Goal: Transaction & Acquisition: Purchase product/service

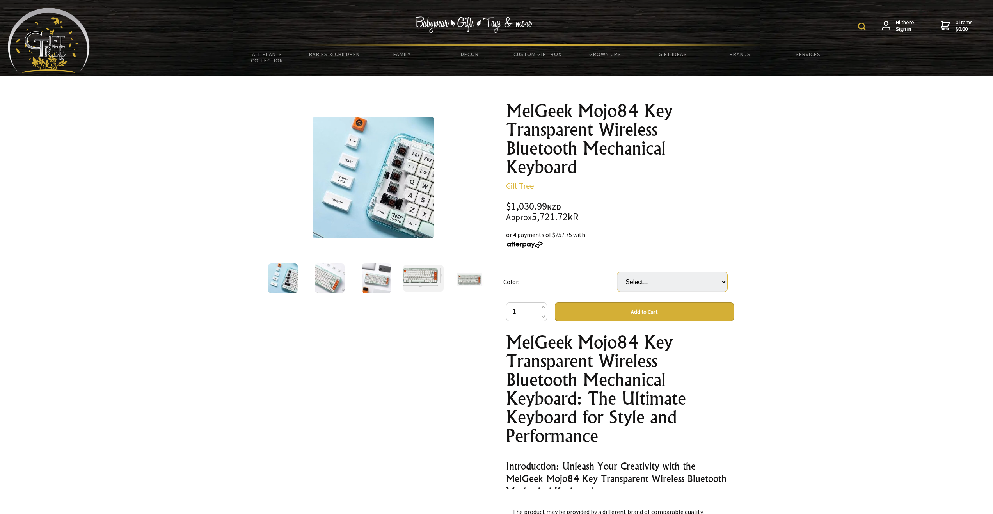
click at [651, 286] on select "Select… 84 Axis" at bounding box center [672, 282] width 110 height 20
select select "84 Axis"
click at [617, 272] on select "Select… 84 Axis" at bounding box center [672, 282] width 110 height 20
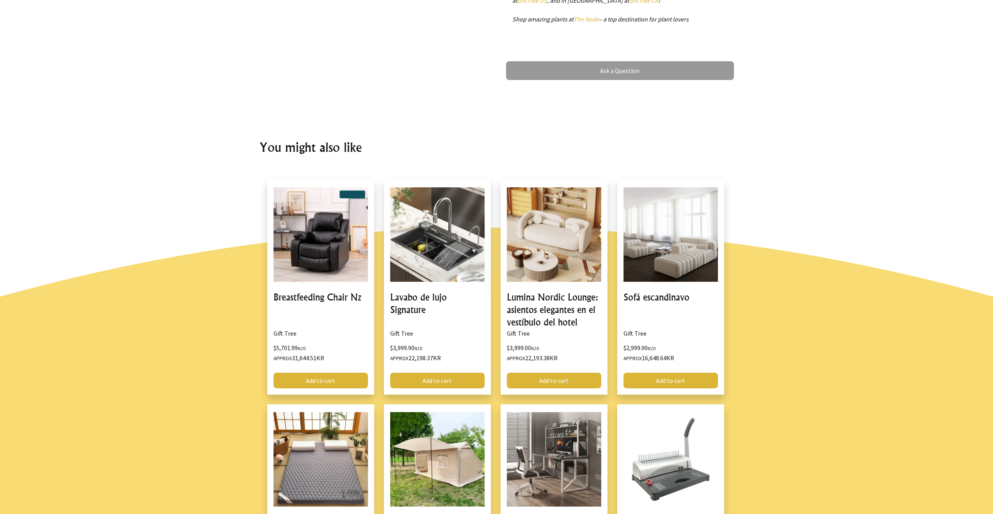
scroll to position [585, 0]
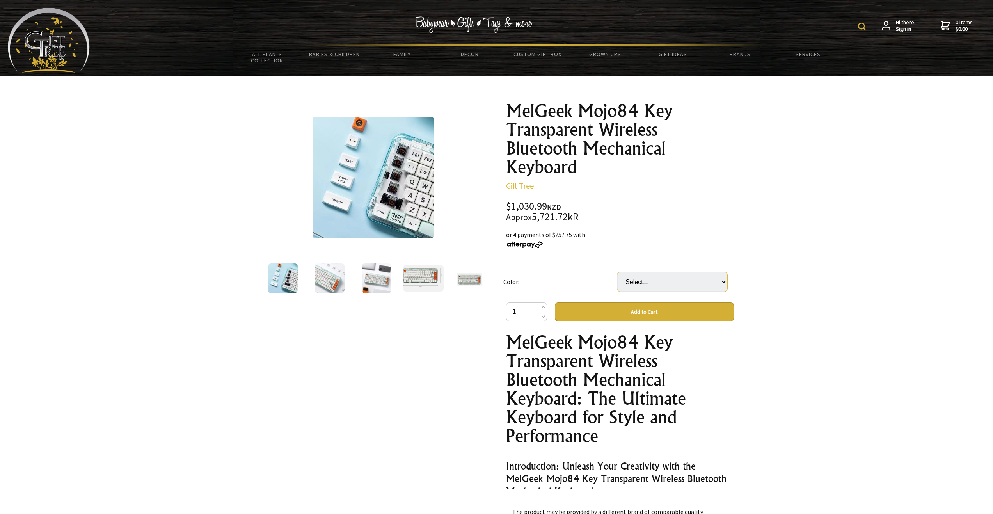
click at [663, 283] on select "Select… 84 Axis" at bounding box center [672, 282] width 110 height 20
select select "84 Axis"
click at [617, 272] on select "Select… 84 Axis" at bounding box center [672, 282] width 110 height 20
click at [383, 275] on img at bounding box center [377, 278] width 30 height 30
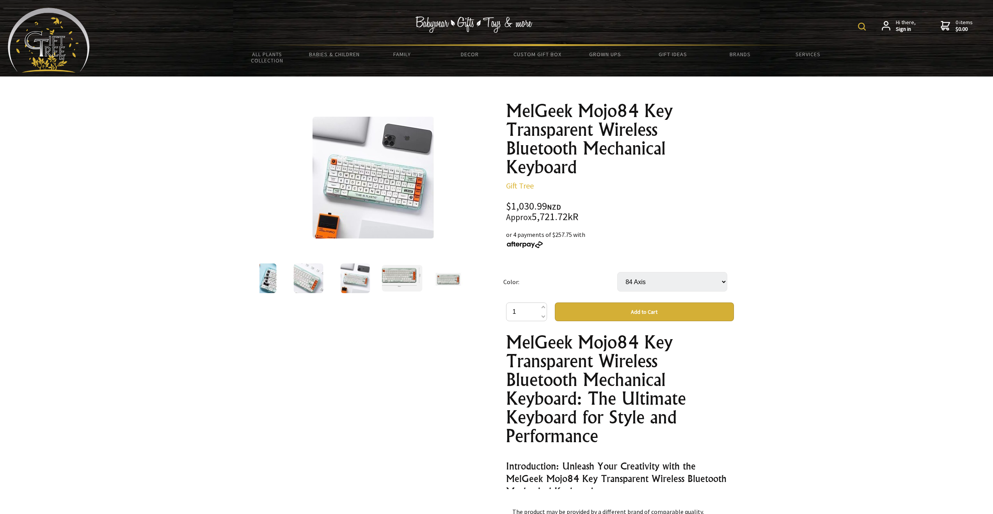
click at [444, 277] on img at bounding box center [449, 278] width 30 height 30
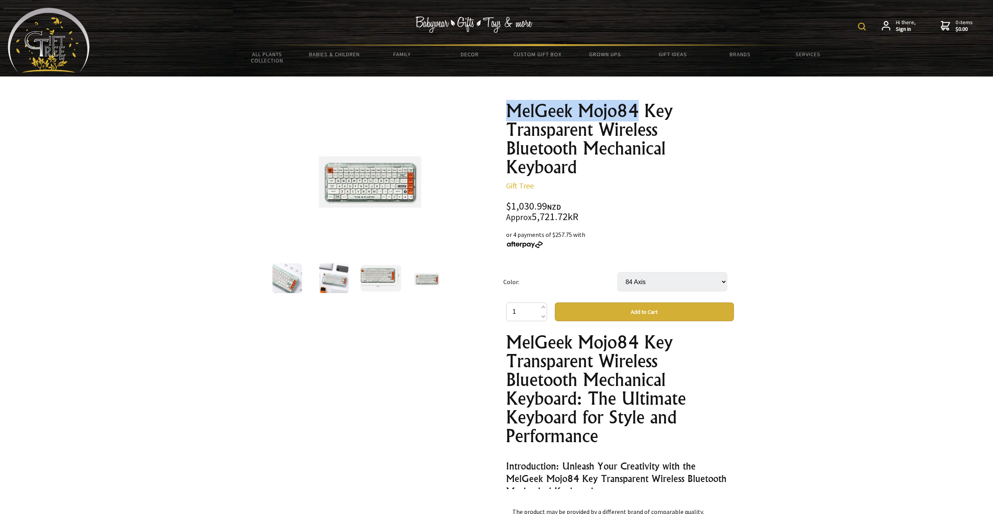
drag, startPoint x: 509, startPoint y: 107, endPoint x: 639, endPoint y: 110, distance: 130.7
click at [639, 110] on h1 "MelGeek Mojo84 Key Transparent Wireless Bluetooth Mechanical Keyboard" at bounding box center [620, 138] width 228 height 75
copy h1 "MelGeek Mojo84"
drag, startPoint x: 424, startPoint y: 35, endPoint x: 424, endPoint y: 39, distance: 4.3
click at [424, 38] on div "Hi there, Sign in 0 items $0.00" at bounding box center [537, 26] width 895 height 36
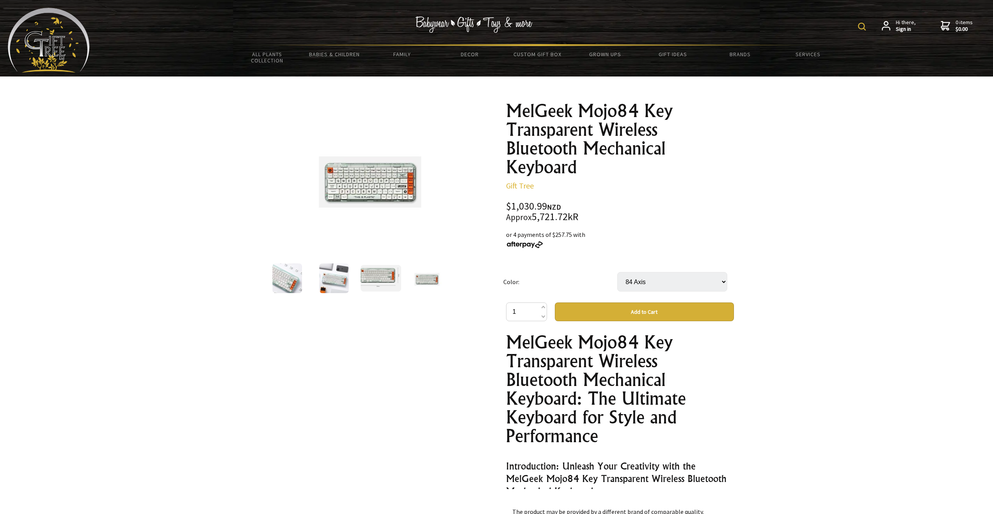
click at [864, 25] on img at bounding box center [862, 27] width 8 height 8
paste input "MelGeek Mojo84"
type input "MelGeek Mojo84"
click at [800, 25] on img at bounding box center [798, 27] width 8 height 8
click at [862, 26] on img at bounding box center [862, 27] width 8 height 8
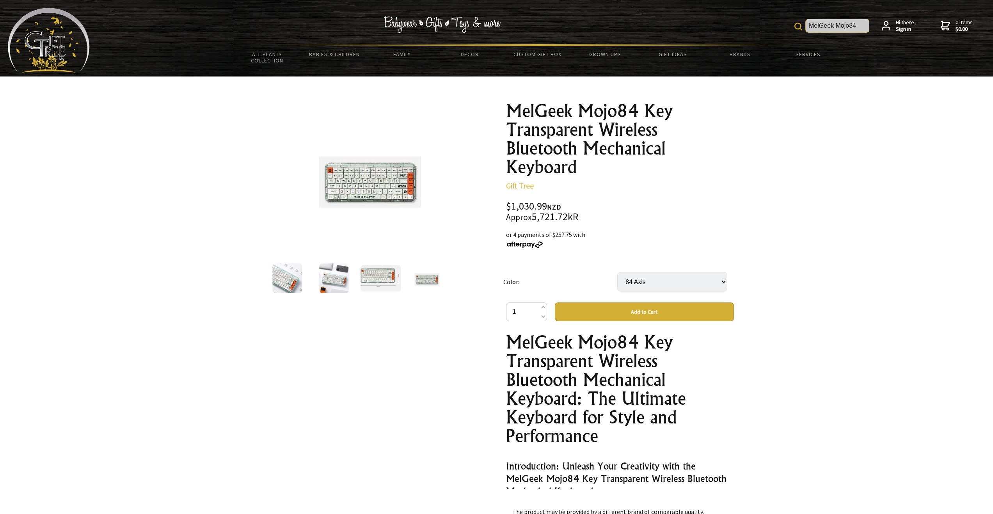
click at [860, 26] on input "MelGeek Mojo84" at bounding box center [838, 25] width 64 height 13
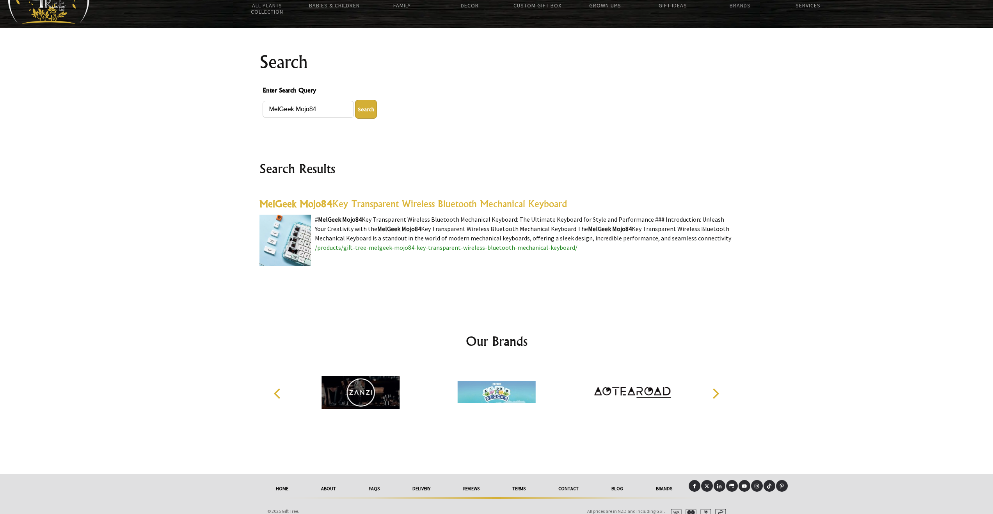
scroll to position [58, 0]
